Goal: Task Accomplishment & Management: Complete application form

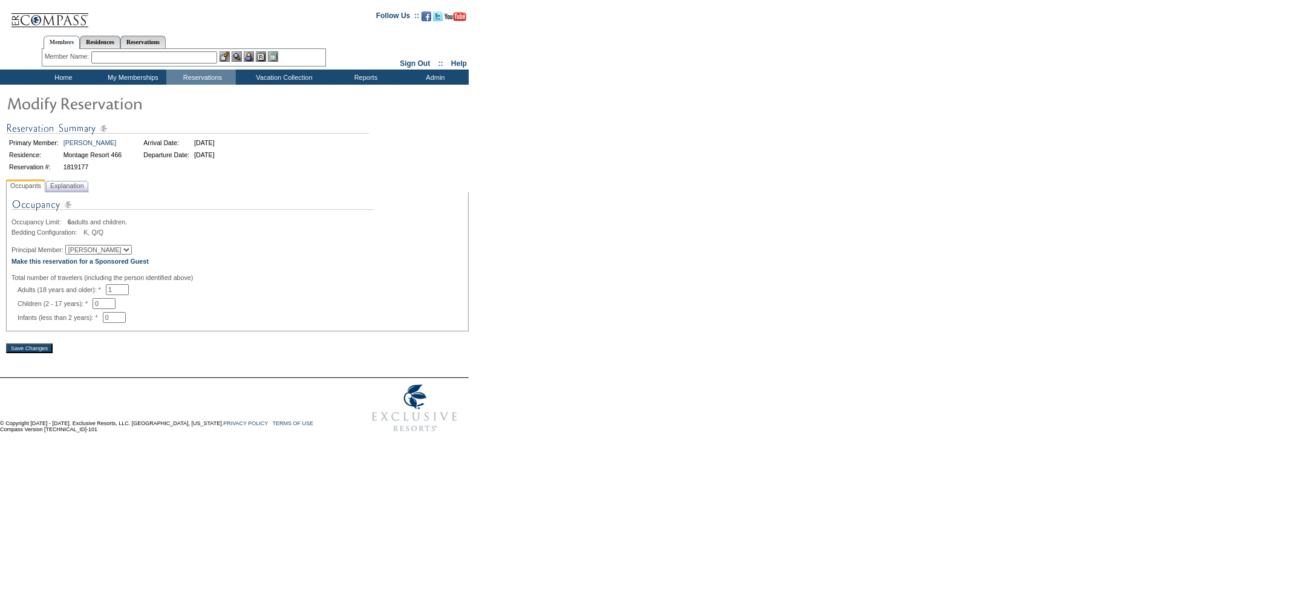
click at [142, 253] on div "Principal Member: [PERSON_NAME] [GEOGRAPHIC_DATA]" at bounding box center [237, 250] width 452 height 10
click at [142, 261] on b "Make this reservation for a Sponsored Guest" at bounding box center [79, 261] width 137 height 7
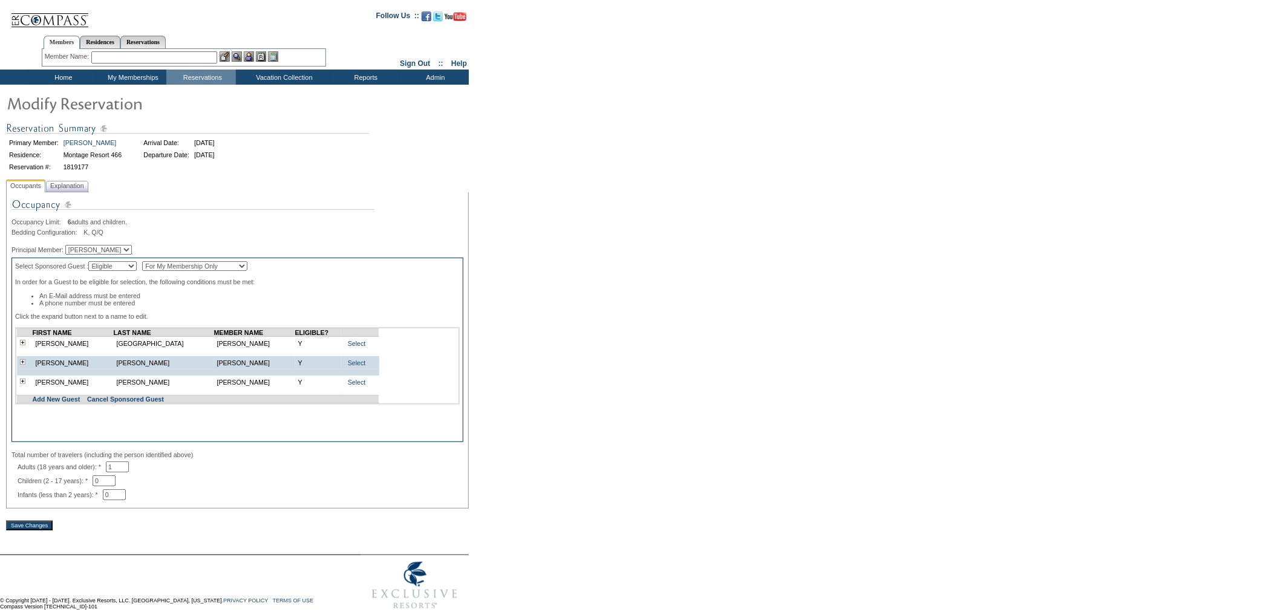
click at [69, 405] on div "FIRST NAME LAST NAME MEMBER NAME ELIGIBLE? Charles Brighton Lorie Brighton Y Se…" at bounding box center [237, 365] width 445 height 77
click at [70, 403] on link "Add New Guest" at bounding box center [57, 399] width 48 height 7
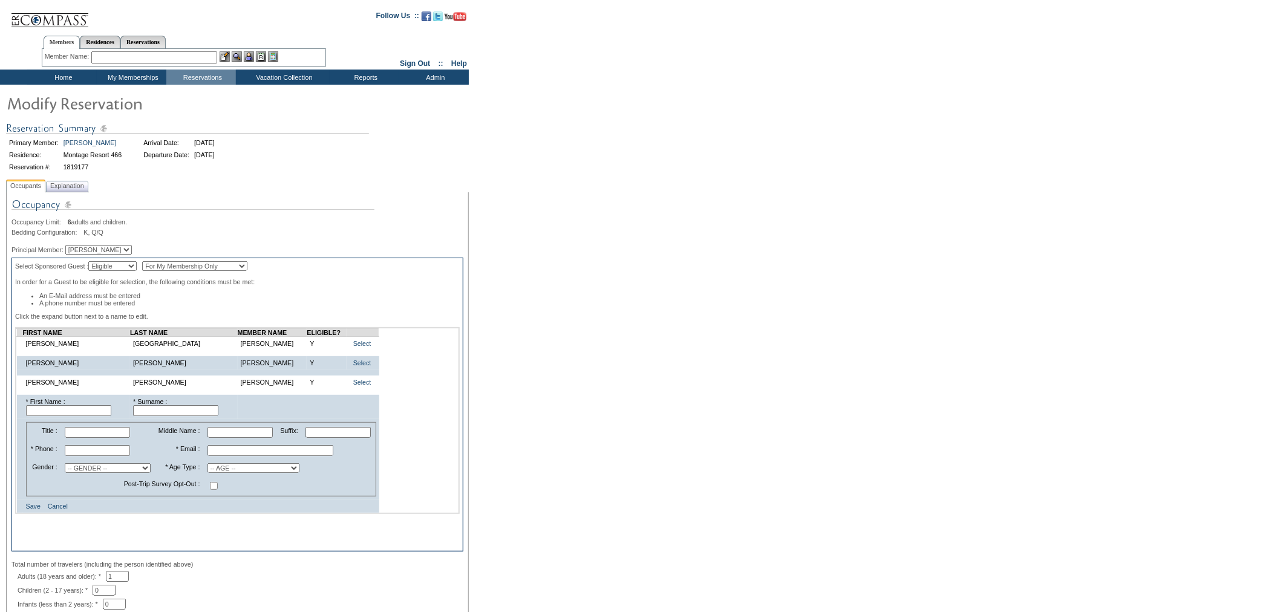
click at [73, 416] on input "text" at bounding box center [68, 410] width 85 height 11
type input "Beau"
type input "Brighton"
click at [106, 456] on input "text" at bounding box center [97, 450] width 65 height 11
paste input "(206) 617-6070"
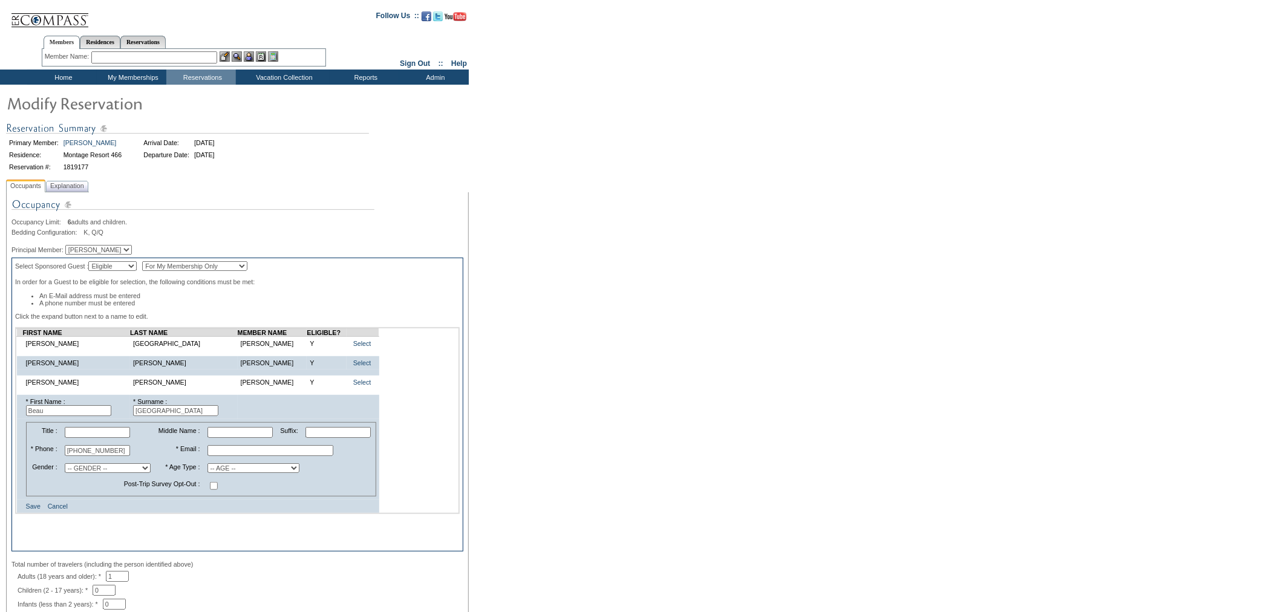
type input "(206) 617-6070"
click at [231, 456] on input "text" at bounding box center [270, 450] width 126 height 11
paste input "beaubrighton@gmail.com"
type input "beaubrighton@gmail.com"
click at [227, 473] on select "-- AGE -- Adult (23 years and older) Young Adult (18 - 22 years) Child (2 - 17 …" at bounding box center [253, 468] width 92 height 10
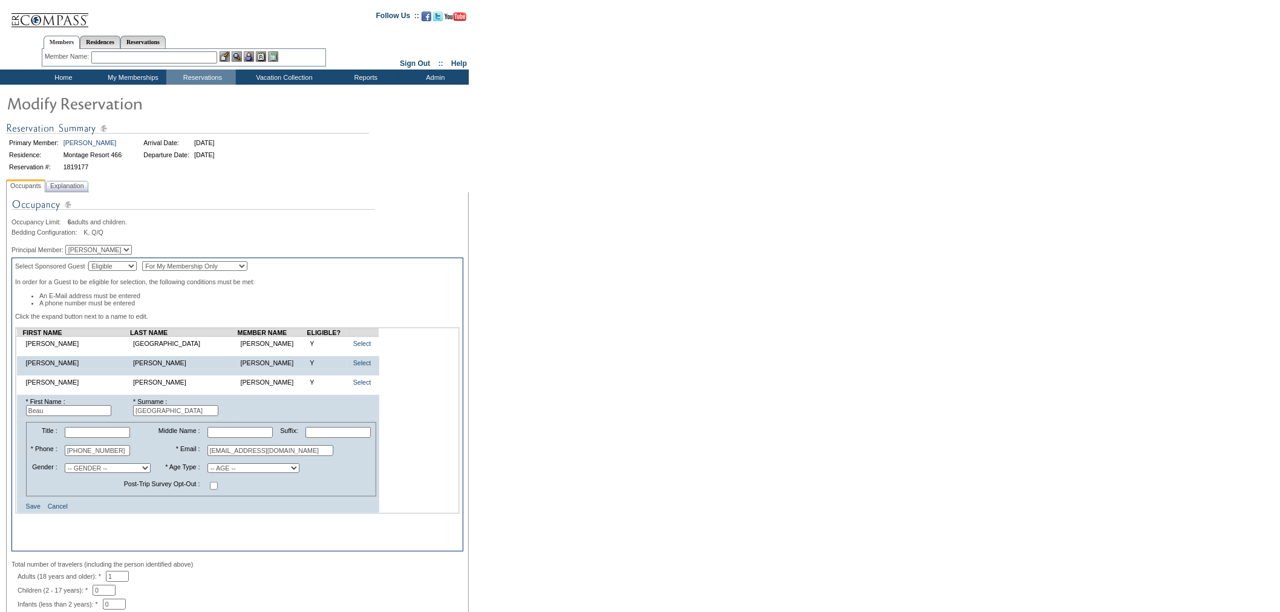
select select "A"
click at [207, 471] on select "-- AGE -- Adult (23 years and older) Young Adult (18 - 22 years) Child (2 - 17 …" at bounding box center [253, 468] width 92 height 10
click at [100, 473] on select "-- GENDER -- Male Female" at bounding box center [108, 468] width 86 height 10
select select "M"
click at [70, 471] on select "-- GENDER -- Male Female" at bounding box center [108, 468] width 86 height 10
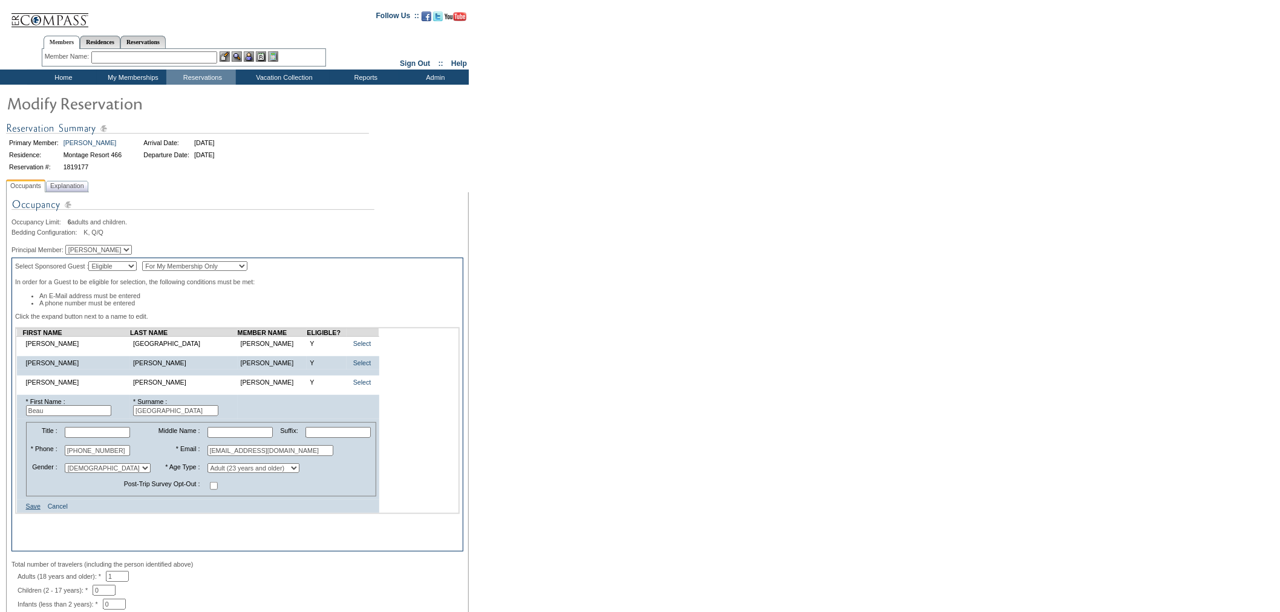
click at [27, 510] on link "Save" at bounding box center [33, 506] width 15 height 7
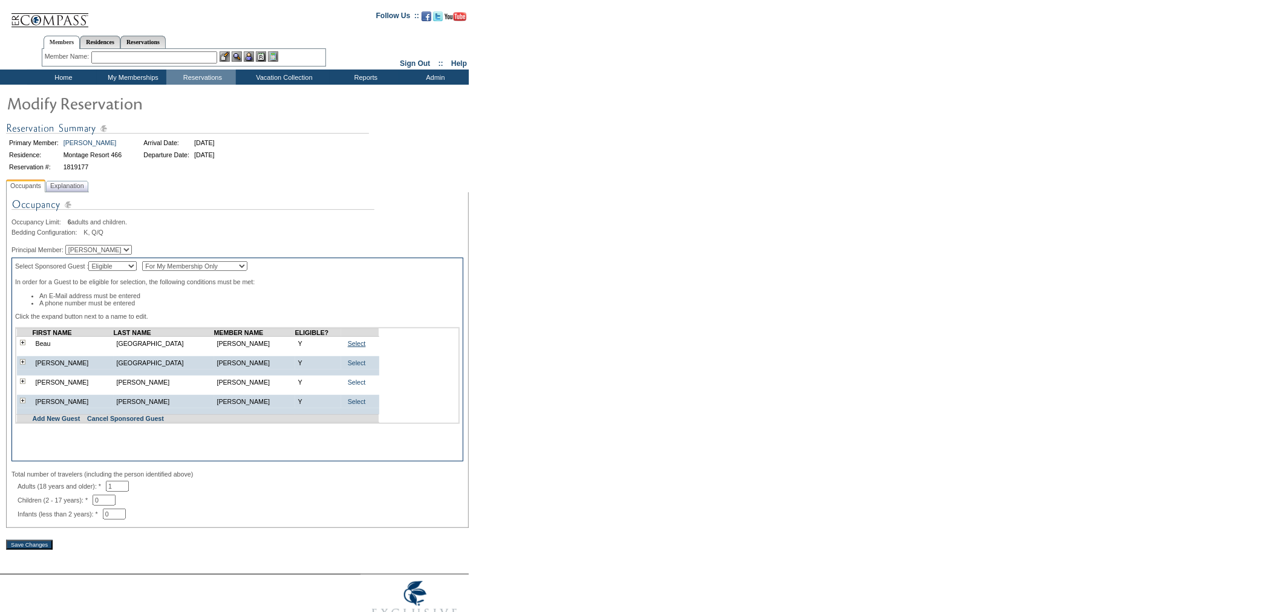
click at [355, 347] on link "Select" at bounding box center [357, 343] width 18 height 7
